Goal: Navigation & Orientation: Go to known website

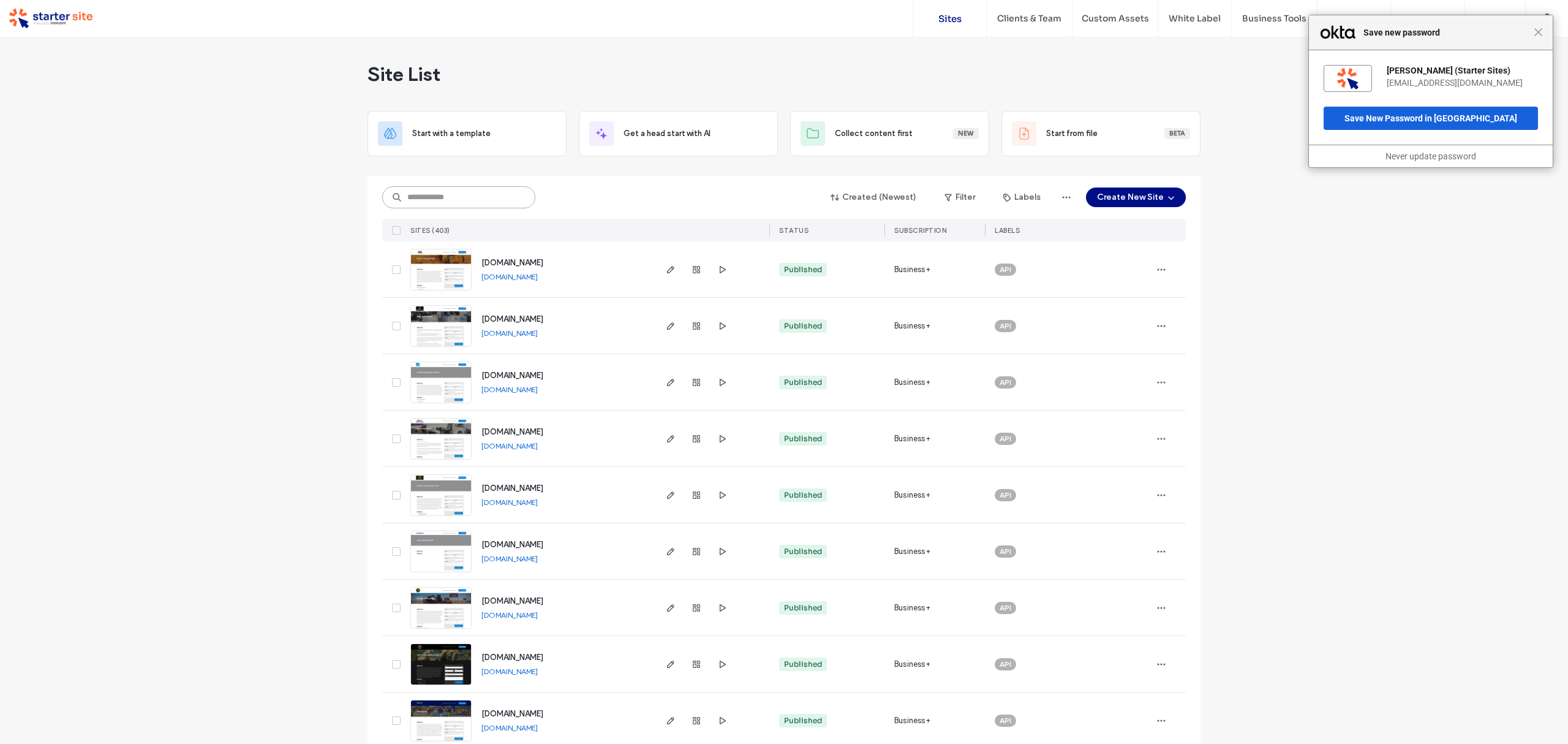
click at [433, 199] on input at bounding box center [459, 197] width 153 height 22
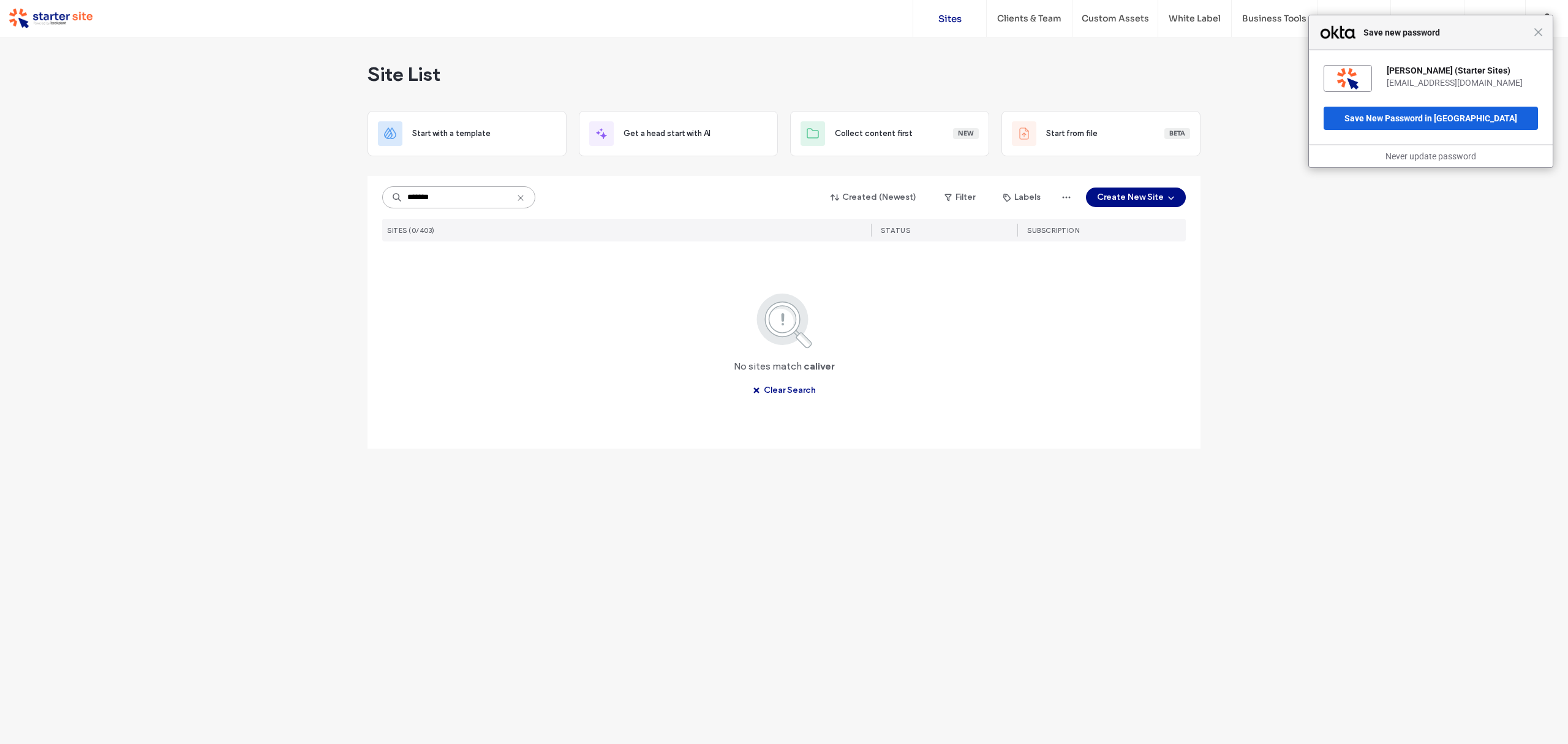
click at [433, 199] on input "*******" at bounding box center [459, 197] width 153 height 22
type input "*******"
click at [534, 280] on link "caliberdesign.com.au" at bounding box center [510, 277] width 57 height 9
